Goal: Contribute content

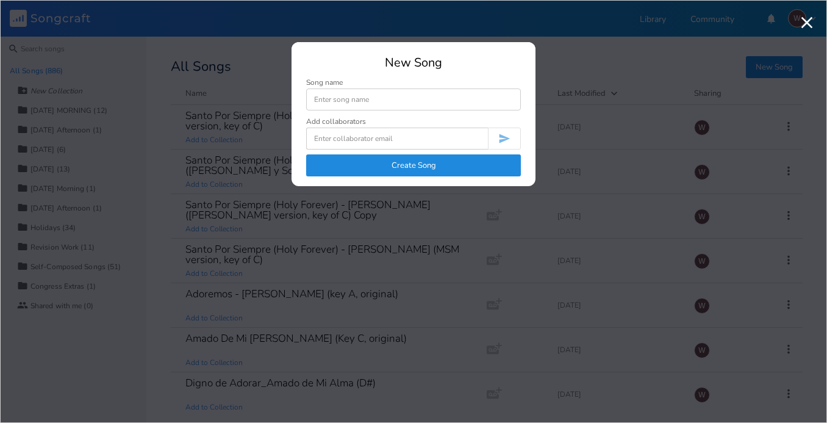
click at [487, 101] on input at bounding box center [413, 99] width 215 height 22
type input "Digno Eres Tu - Free Worship"
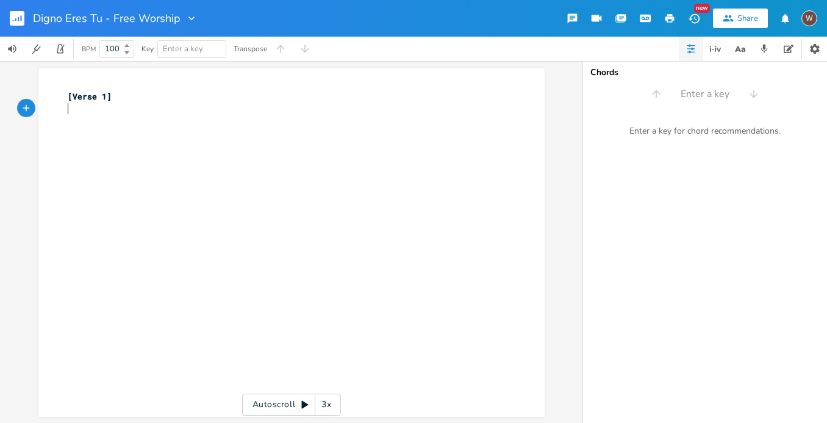
type textarea "[Verse 1]"
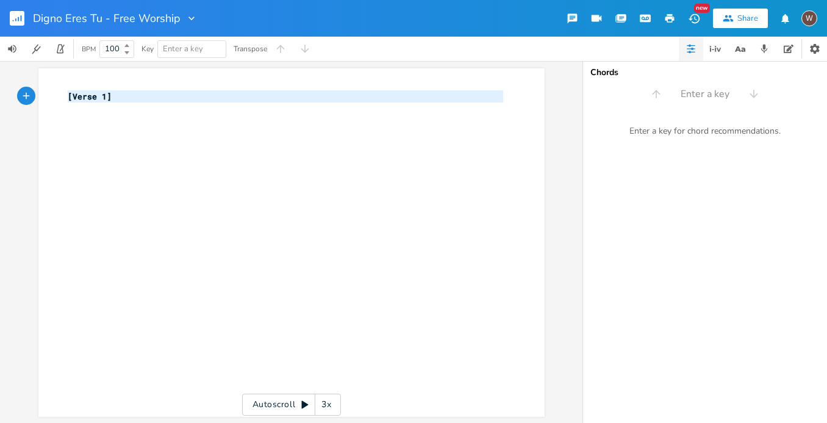
drag, startPoint x: 145, startPoint y: 106, endPoint x: 10, endPoint y: 93, distance: 134.8
click at [11, 93] on div "[Verse 1] x [Verse 1] ​ Autoscroll 3x" at bounding box center [291, 242] width 583 height 362
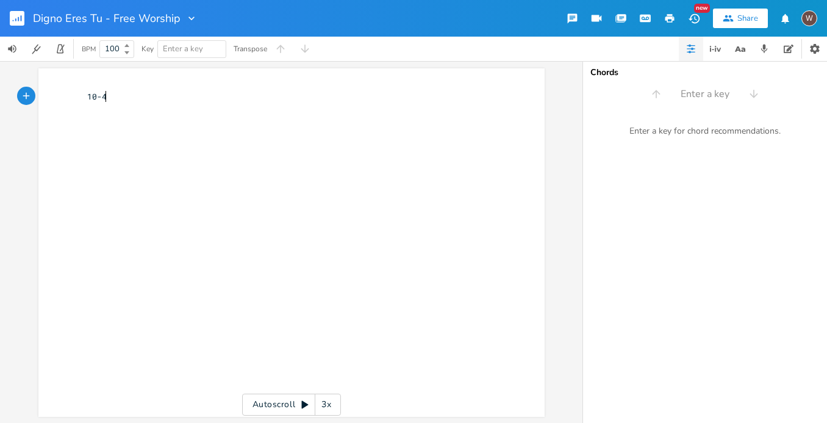
click at [115, 109] on div "x 10-4" at bounding box center [300, 254] width 471 height 332
type textarea "10-4"
drag, startPoint x: 112, startPoint y: 99, endPoint x: 23, endPoint y: 92, distance: 89.4
click at [23, 91] on div "10-4 x 10-4 Autoscroll 3x" at bounding box center [291, 242] width 583 height 362
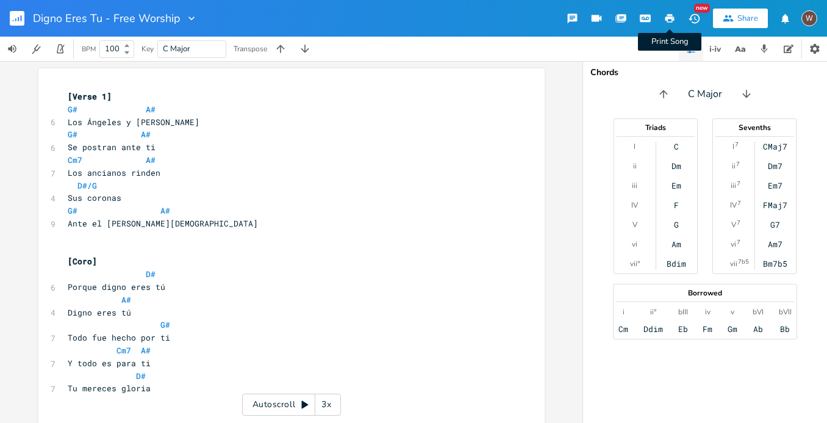
click at [673, 20] on icon "button" at bounding box center [669, 18] width 9 height 9
click at [18, 19] on icon "button" at bounding box center [18, 19] width 1 height 4
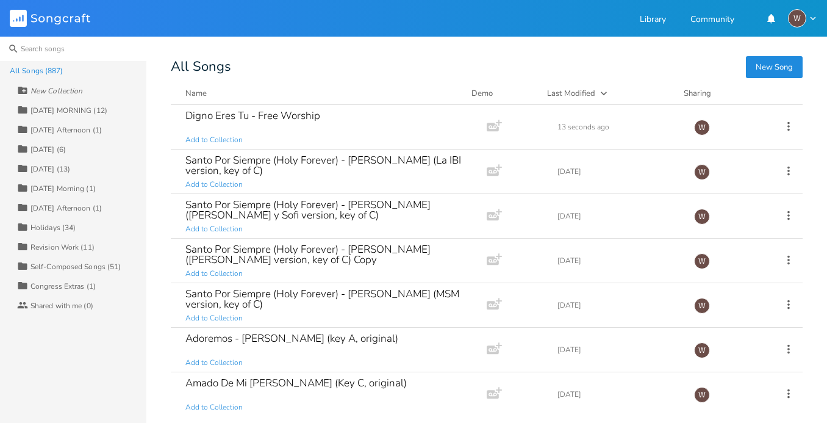
click at [93, 46] on input at bounding box center [73, 49] width 146 height 24
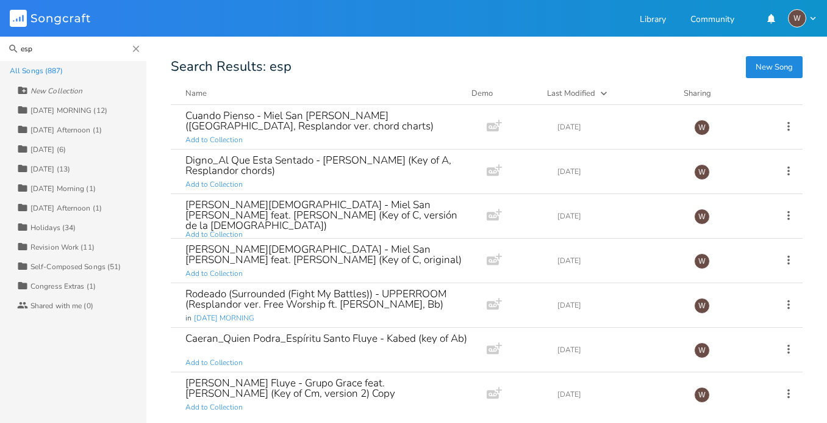
type input "esp"
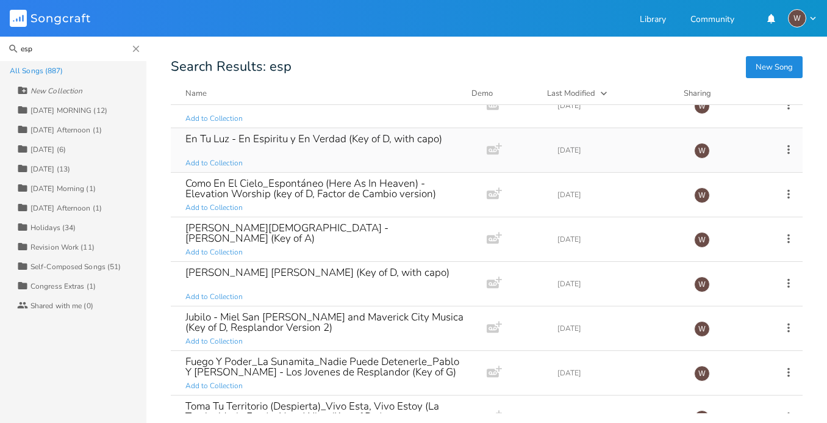
scroll to position [2669, 0]
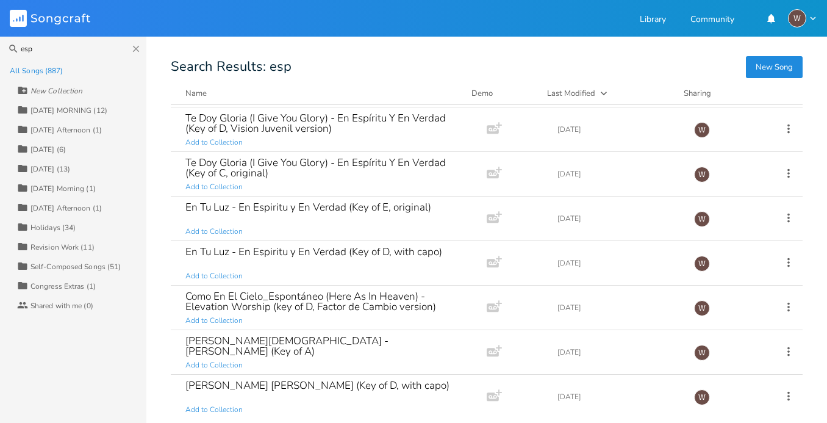
click at [326, 93] on button "Name" at bounding box center [320, 93] width 271 height 12
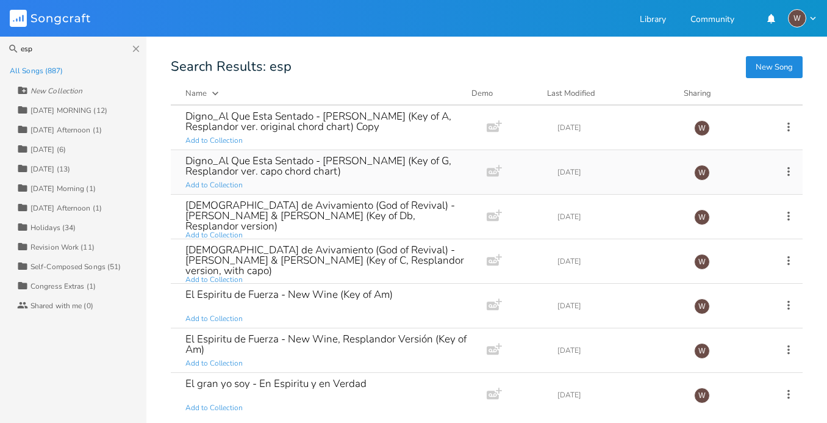
scroll to position [1155, 0]
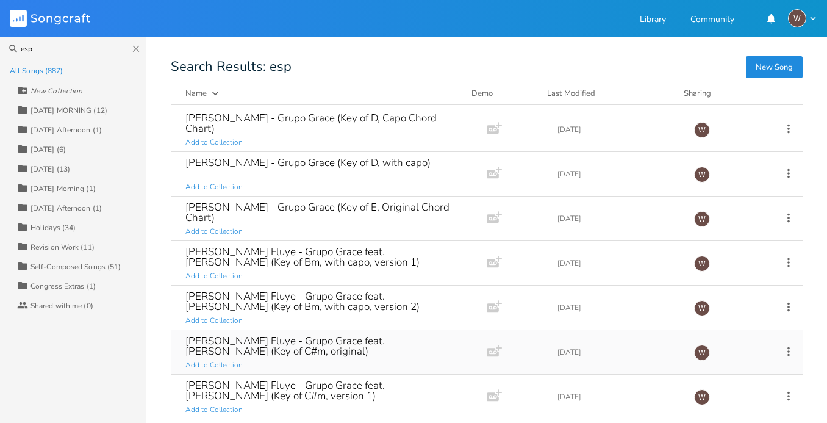
click at [343, 345] on div "[PERSON_NAME] Fluye - Grupo Grace feat. [PERSON_NAME] (Key of C#m, original)" at bounding box center [326, 345] width 282 height 21
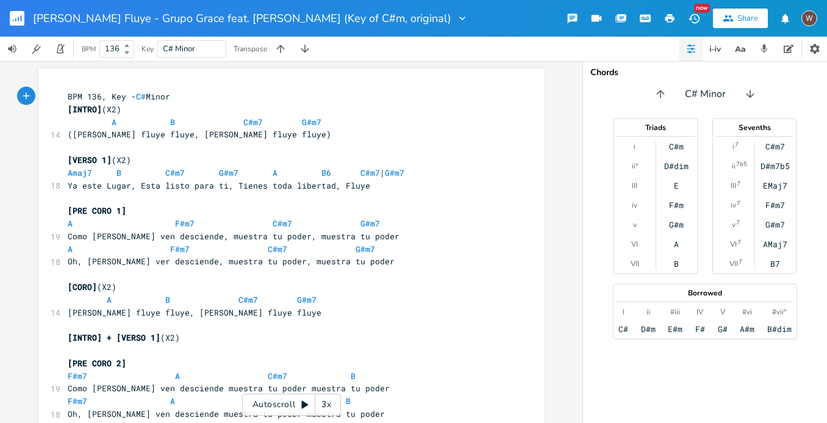
click at [674, 21] on icon "button" at bounding box center [669, 18] width 11 height 11
